Goal: Navigation & Orientation: Find specific page/section

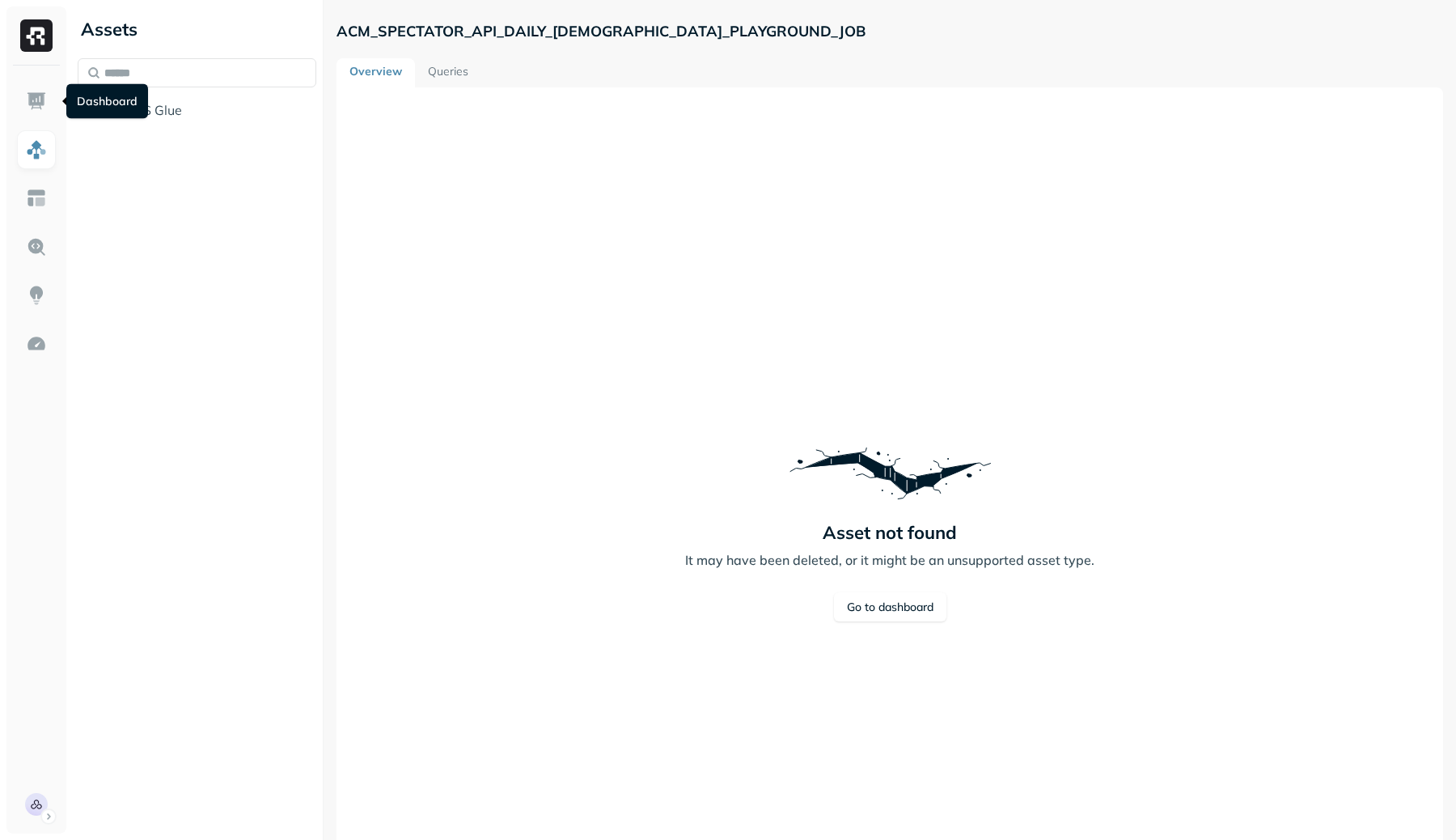
click at [47, 95] on link at bounding box center [37, 101] width 39 height 39
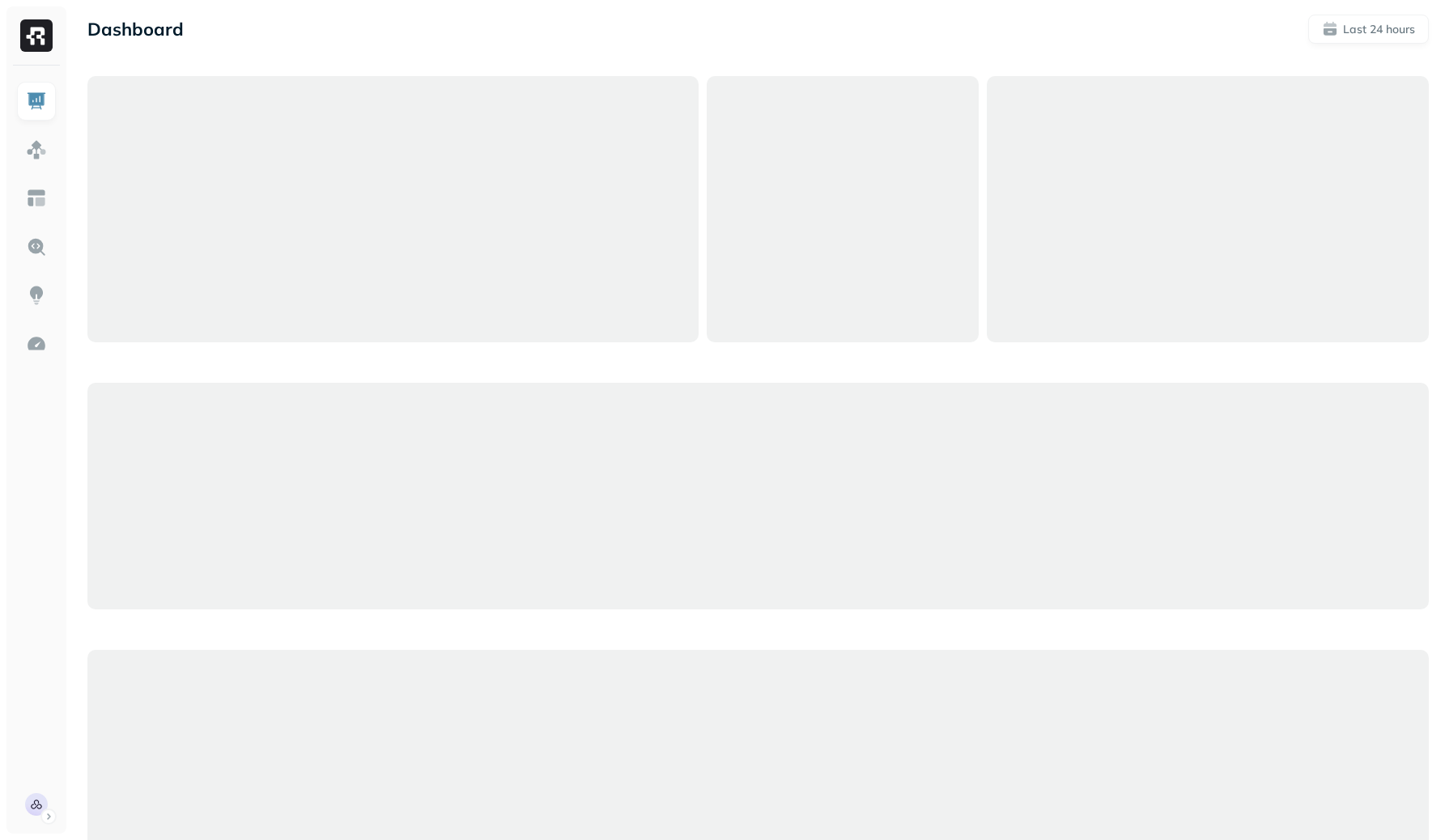
click at [31, 774] on ul at bounding box center [37, 453] width 41 height 742
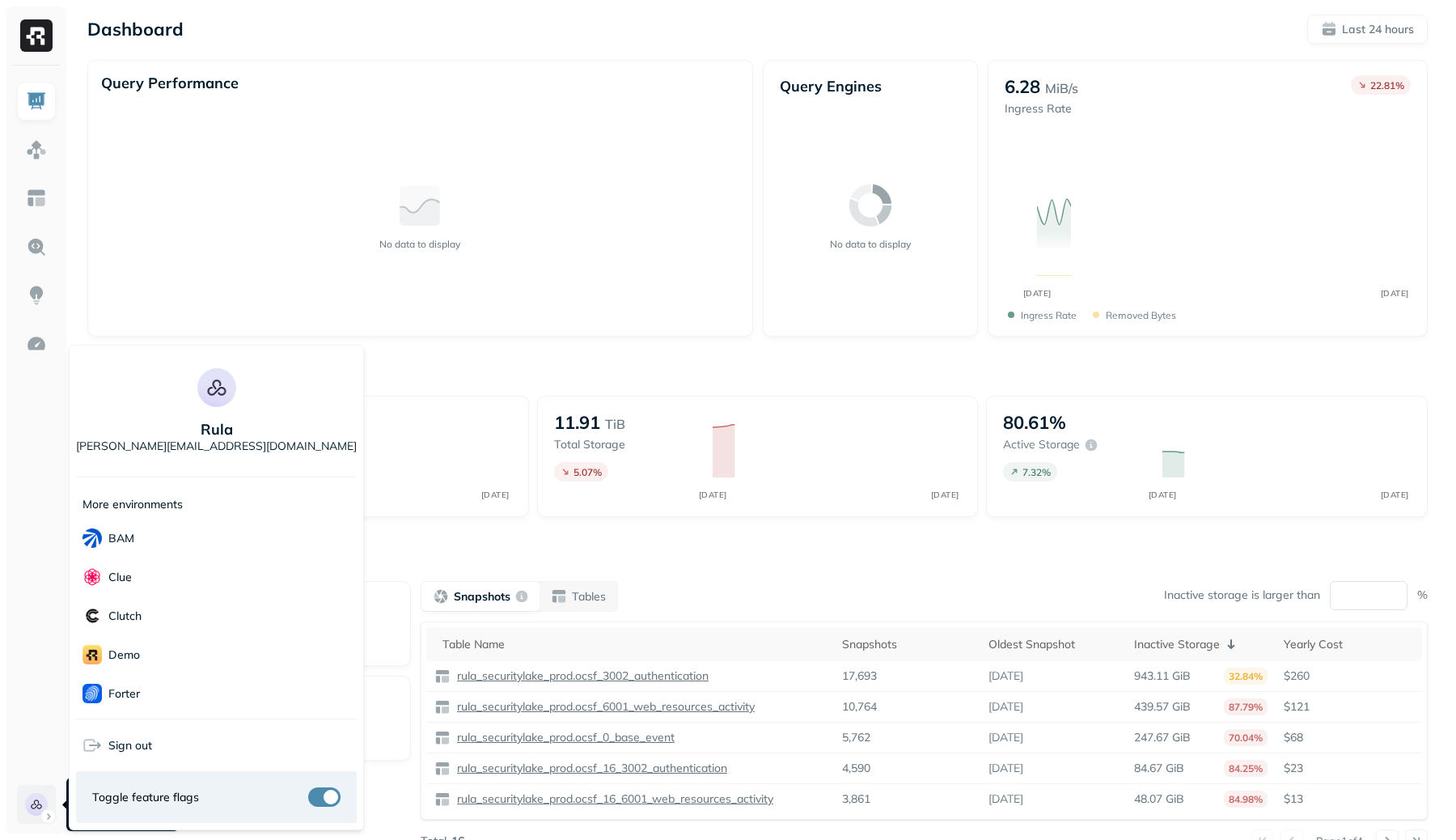
click at [36, 786] on html "Dashboard Last 24 hours Query Performance No data to display Query Engines No d…" at bounding box center [728, 450] width 1456 height 900
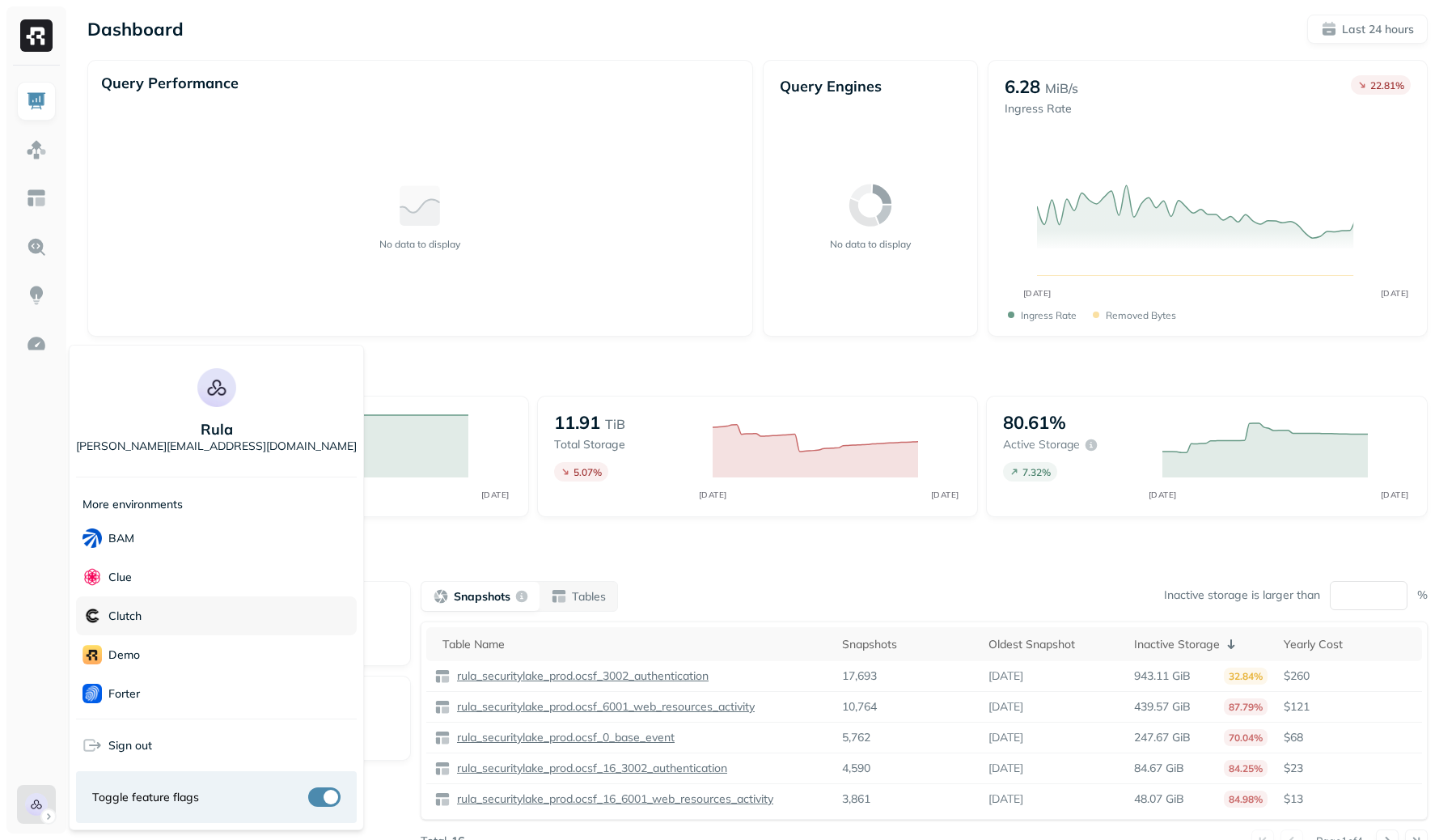
scroll to position [312, 0]
click at [159, 686] on div "Voodoo" at bounding box center [216, 694] width 281 height 39
